Goal: Task Accomplishment & Management: Use online tool/utility

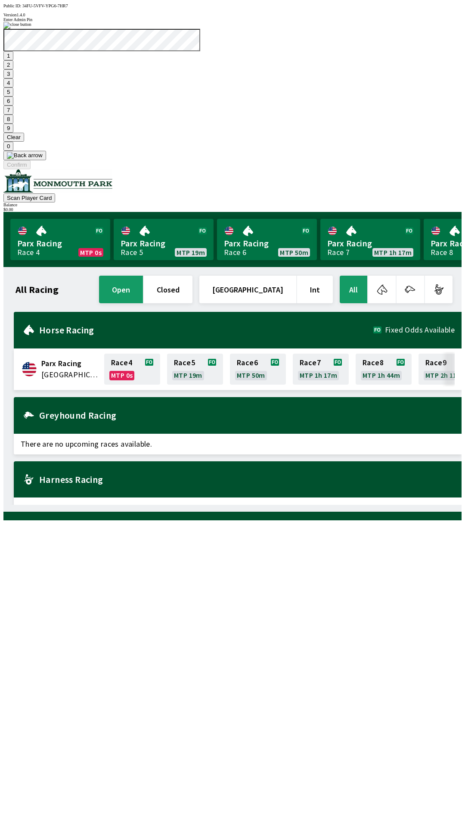
click at [13, 115] on button "7" at bounding box center [8, 110] width 10 height 9
click at [13, 78] on button "3" at bounding box center [8, 73] width 10 height 9
click at [31, 169] on button "Confirm" at bounding box center [16, 164] width 27 height 9
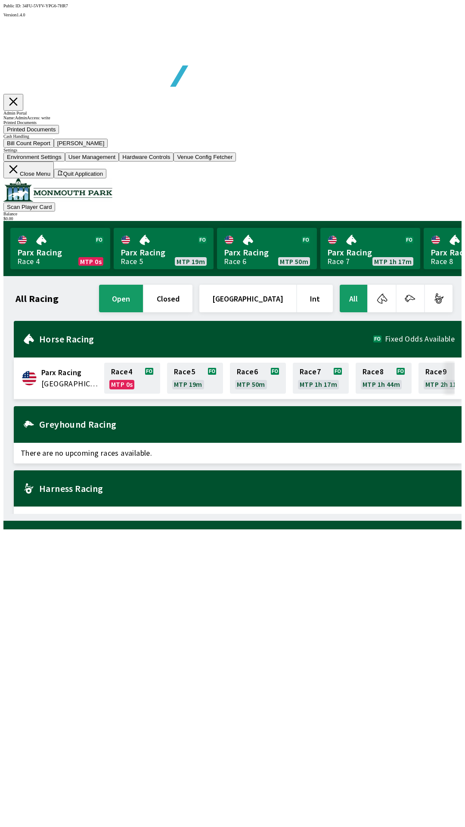
click at [54, 148] on button "Bill Count Report" at bounding box center [28, 143] width 50 height 9
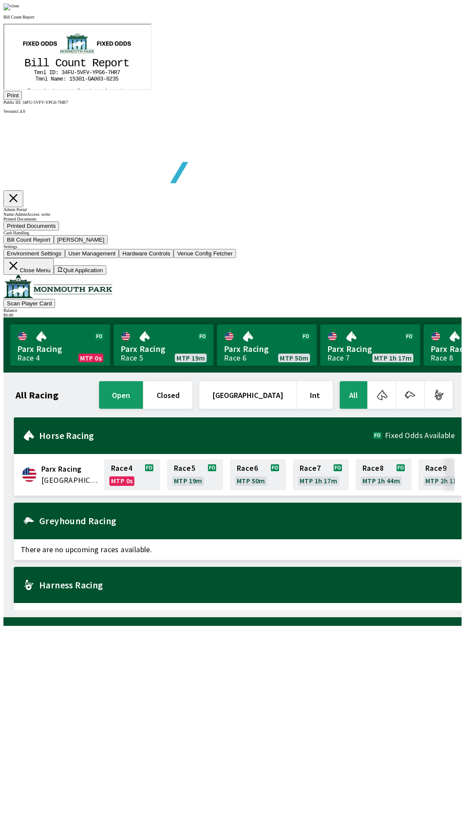
scroll to position [101, 0]
click at [22, 100] on button "Print" at bounding box center [12, 95] width 19 height 9
click at [19, 10] on img at bounding box center [11, 6] width 16 height 7
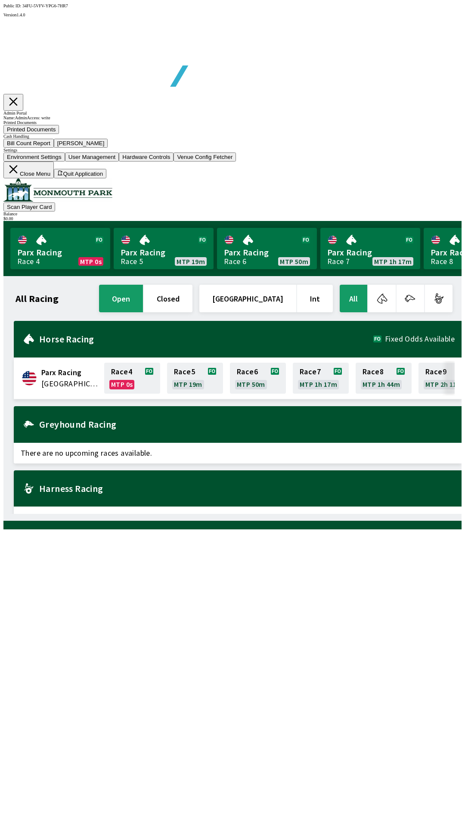
click at [108, 148] on button "[PERSON_NAME]" at bounding box center [81, 143] width 54 height 9
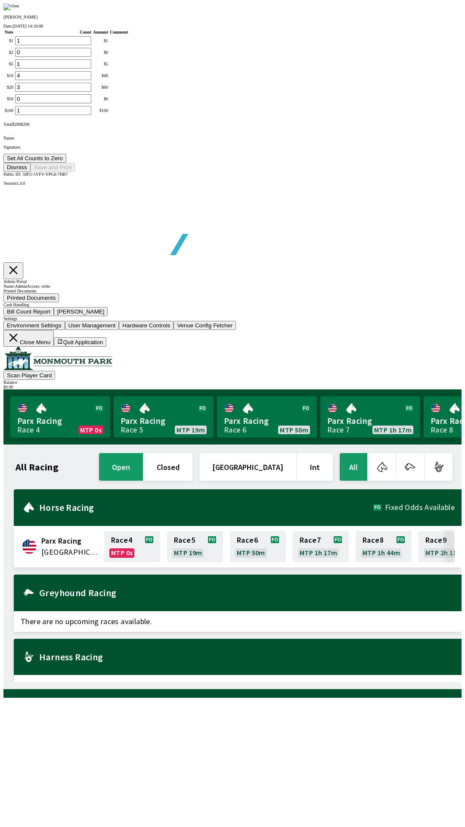
click at [66, 163] on button "Set All Counts to Zero" at bounding box center [34, 158] width 63 height 9
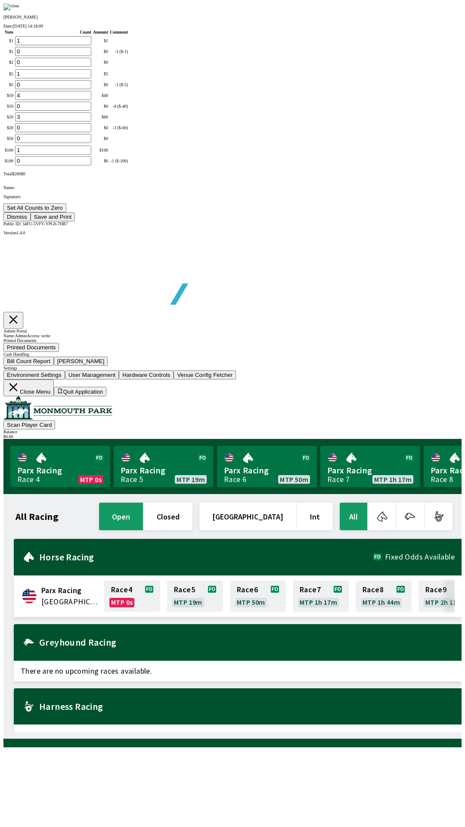
click at [75, 221] on button "Save and Print" at bounding box center [53, 216] width 44 height 9
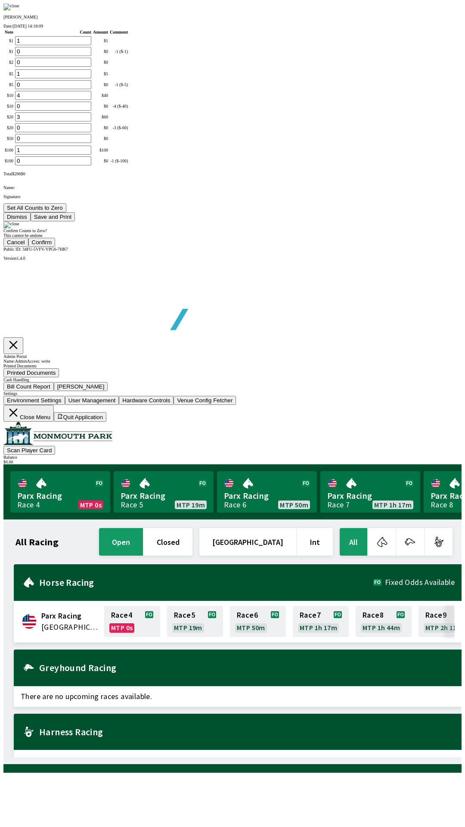
click at [56, 247] on button "Confirm" at bounding box center [41, 242] width 27 height 9
type input "0"
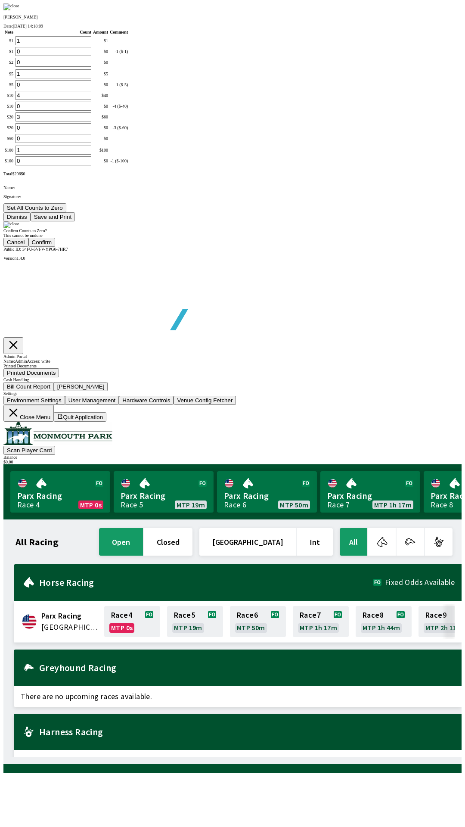
type input "0"
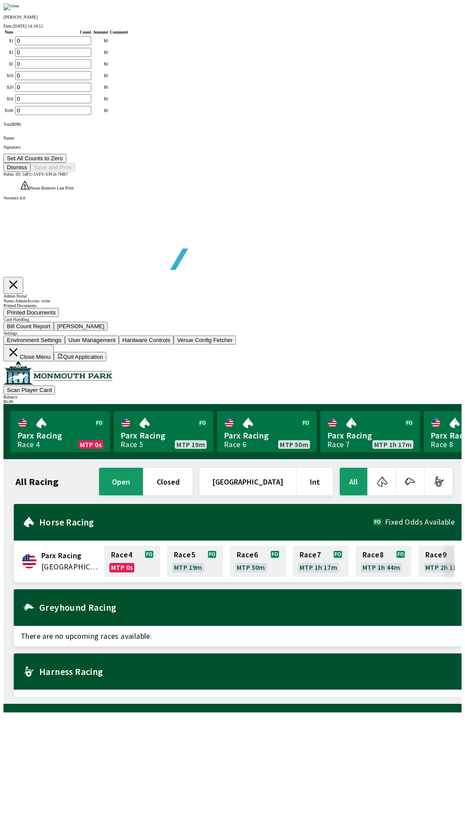
click at [31, 172] on button "Dismiss" at bounding box center [16, 167] width 27 height 9
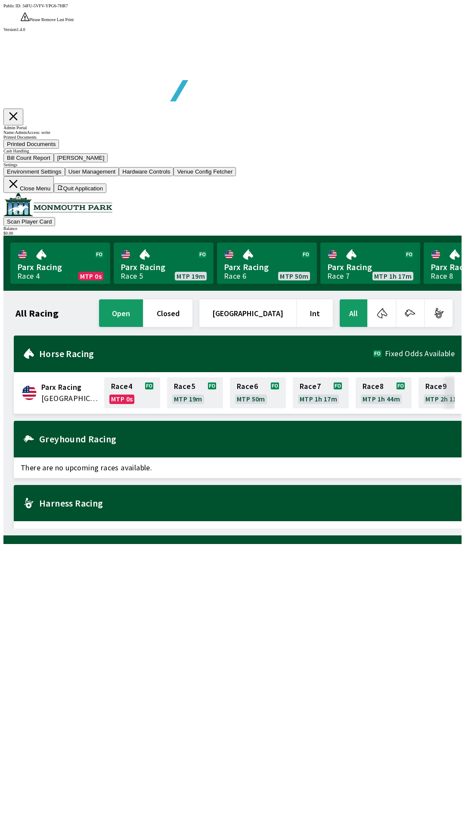
click at [54, 193] on button "Close Menu" at bounding box center [28, 184] width 50 height 17
